Goal: Task Accomplishment & Management: Use online tool/utility

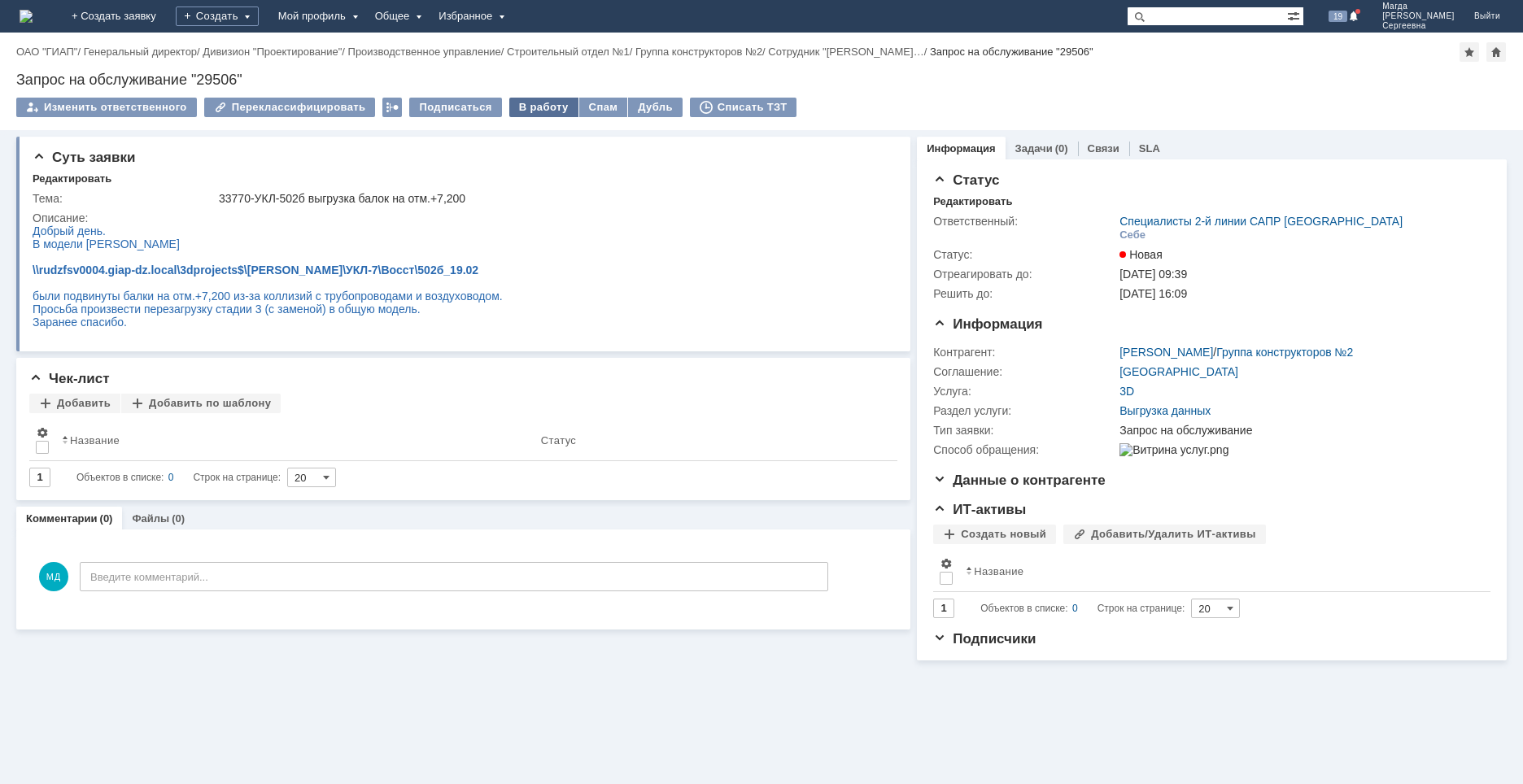
click at [519, 107] on div "В работу" at bounding box center [544, 107] width 69 height 20
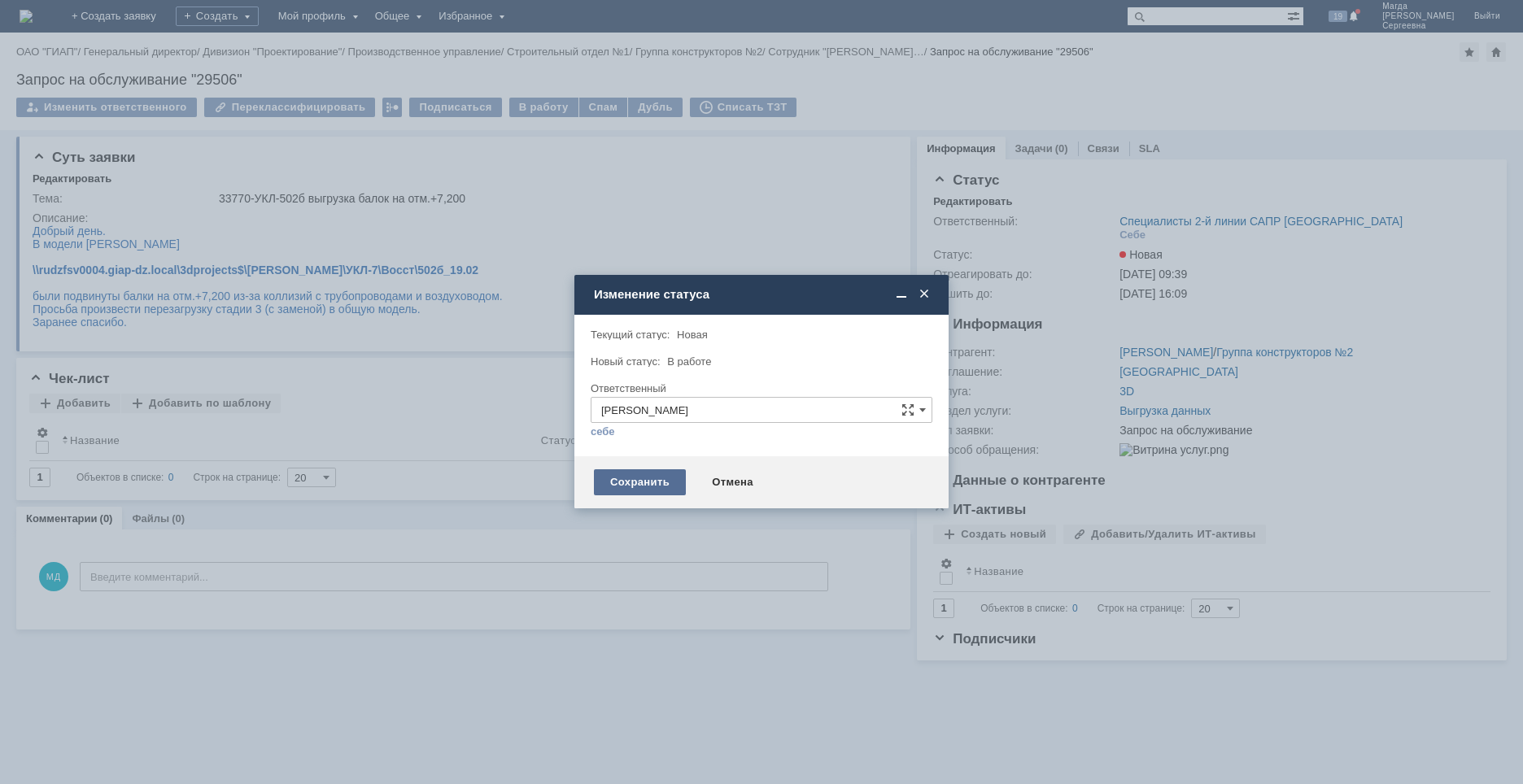
click at [643, 479] on div "Сохранить" at bounding box center [640, 482] width 92 height 26
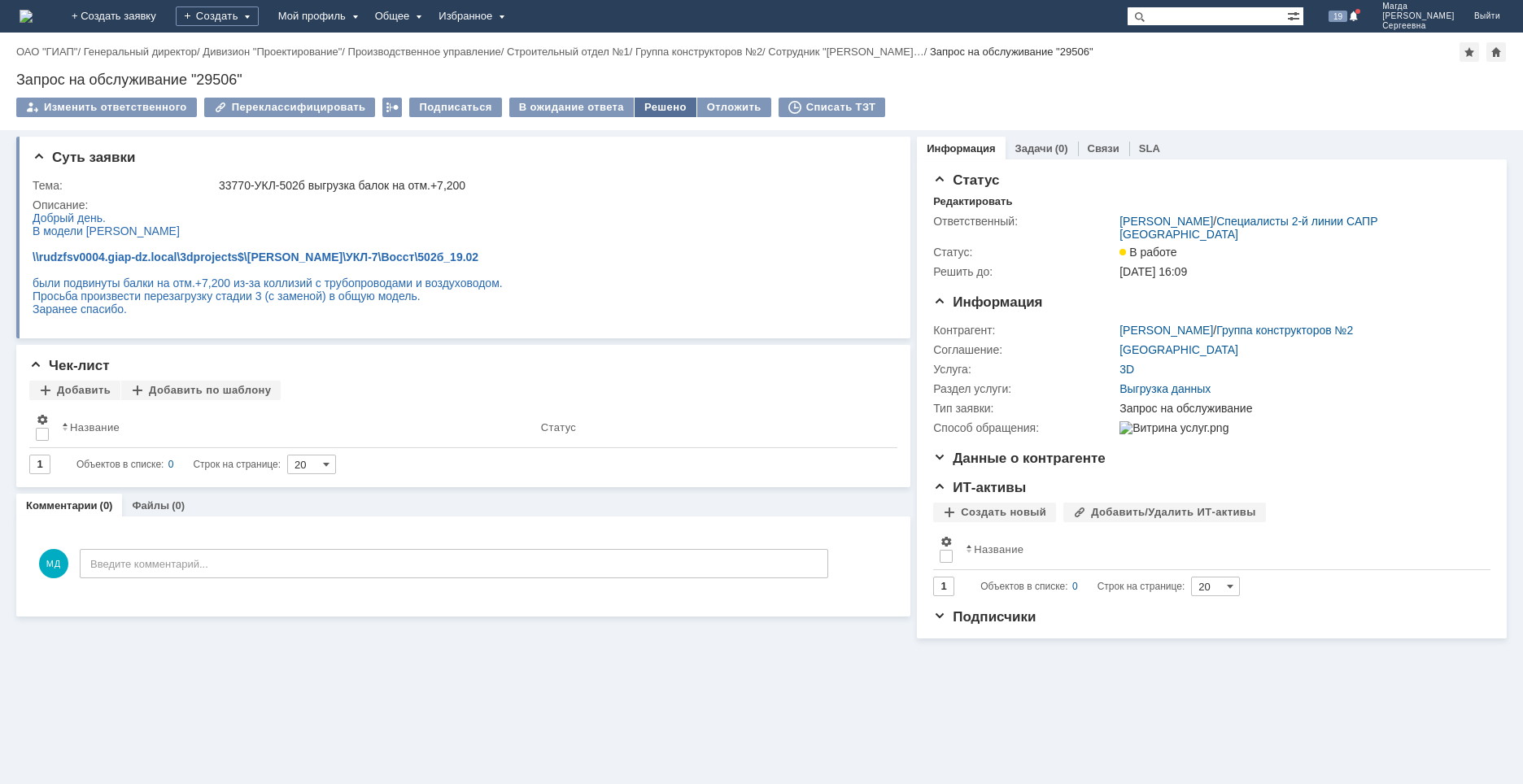
click at [641, 110] on div "Решено" at bounding box center [665, 107] width 62 height 20
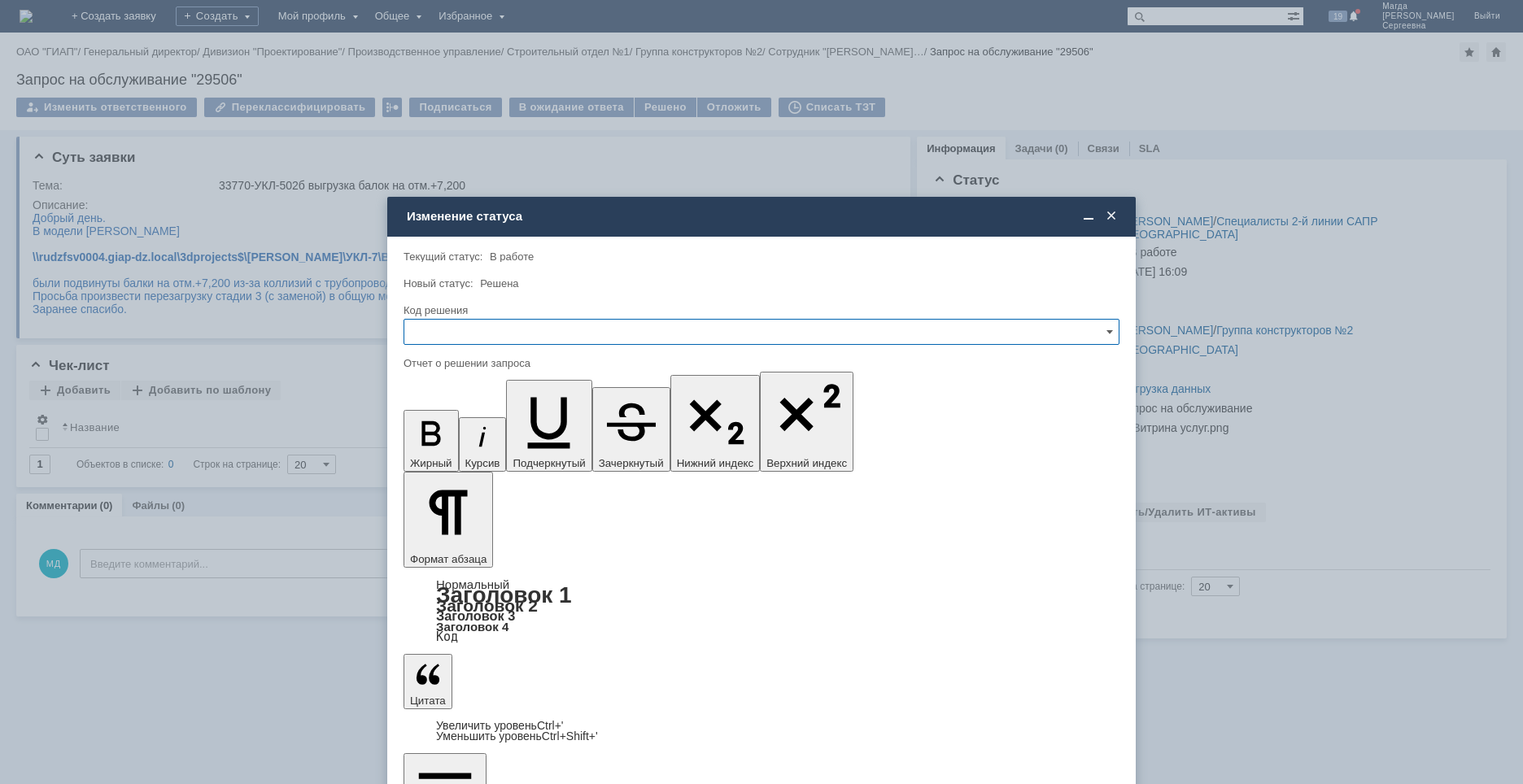
click at [528, 334] on input "text" at bounding box center [762, 332] width 716 height 26
click at [475, 440] on span "Решено" at bounding box center [762, 442] width 695 height 13
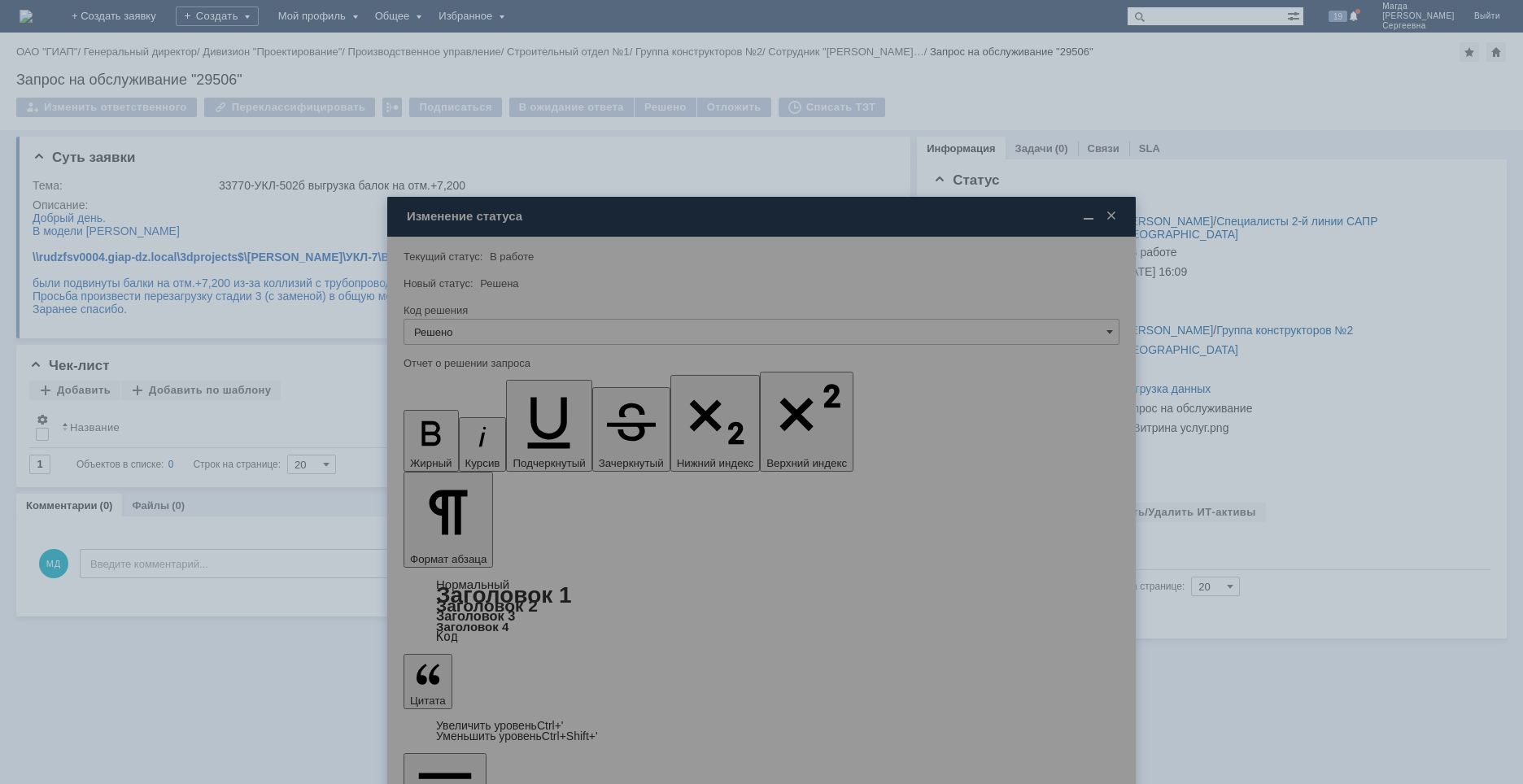
type input "Решено"
